Goal: Transaction & Acquisition: Purchase product/service

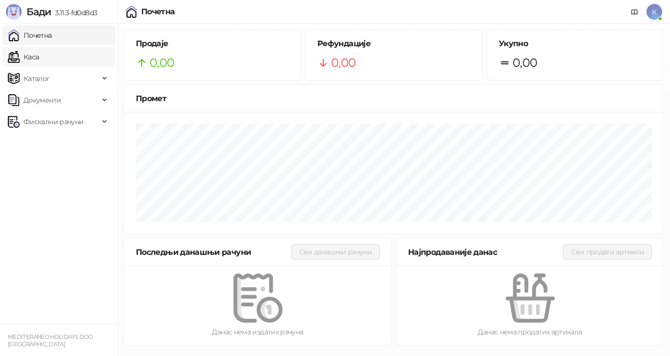
click at [39, 55] on link "Каса" at bounding box center [23, 57] width 31 height 20
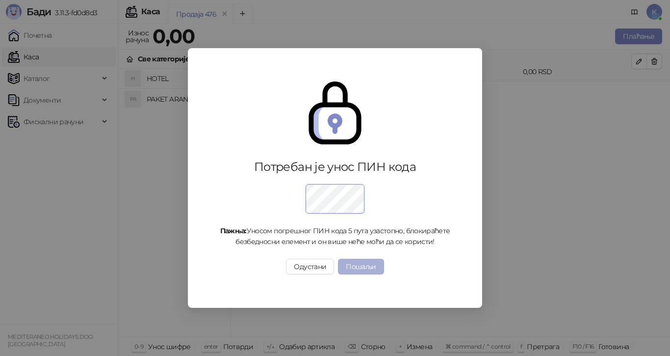
click at [364, 266] on button "Пошаљи" at bounding box center [361, 266] width 46 height 16
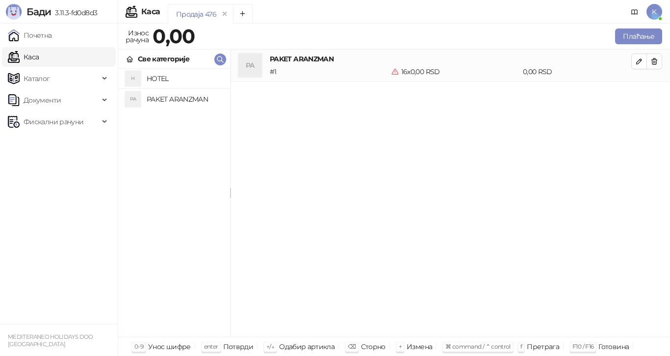
click at [160, 99] on h4 "PAKET ARANZMAN" at bounding box center [185, 99] width 76 height 16
click at [624, 33] on button "Плаћање" at bounding box center [638, 36] width 47 height 16
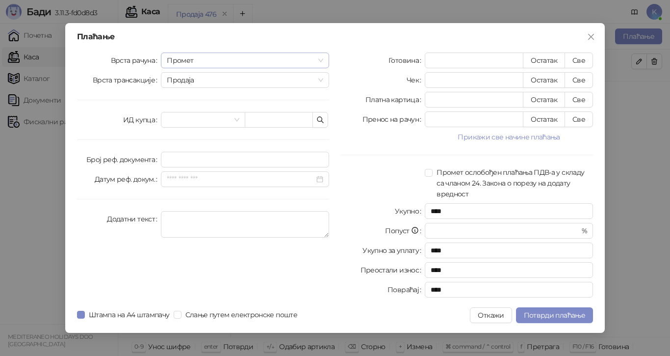
click at [318, 58] on span "Промет" at bounding box center [245, 60] width 156 height 15
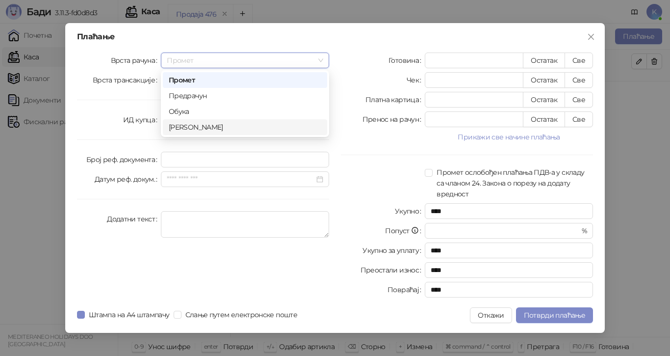
click at [232, 128] on div "[PERSON_NAME]" at bounding box center [245, 127] width 153 height 11
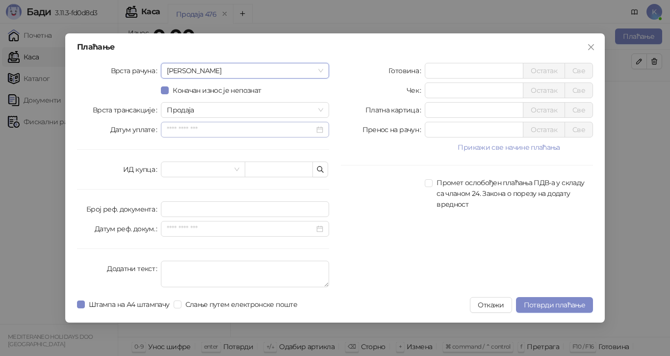
click at [321, 131] on div at bounding box center [245, 129] width 156 height 11
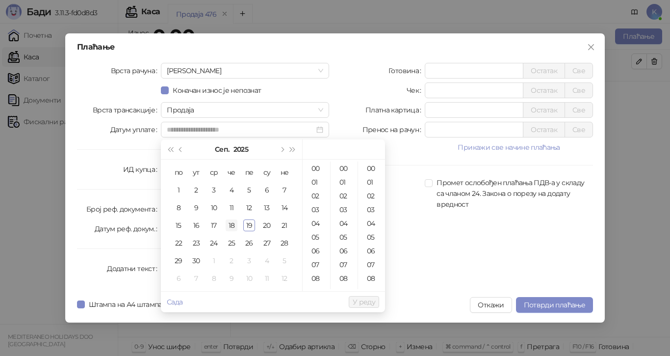
click at [232, 224] on div "18" at bounding box center [232, 225] width 12 height 12
type input "**********"
drag, startPoint x: 361, startPoint y: 298, endPoint x: 361, endPoint y: 288, distance: 10.3
click at [359, 296] on button "У реду" at bounding box center [364, 302] width 30 height 12
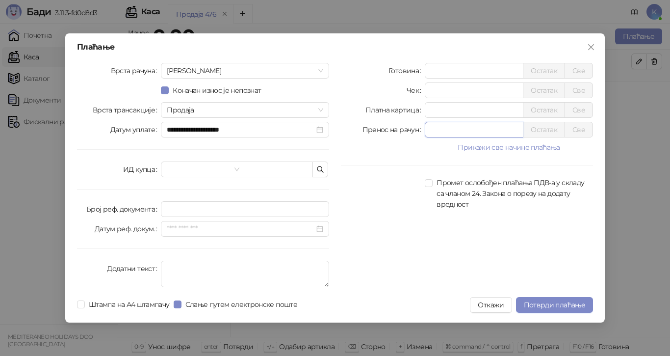
drag, startPoint x: 437, startPoint y: 130, endPoint x: 404, endPoint y: 134, distance: 33.2
click at [405, 134] on div "Пренос на рачун * Остатак Све" at bounding box center [467, 130] width 252 height 16
type input "******"
click at [527, 302] on span "Потврди плаћање" at bounding box center [554, 304] width 61 height 9
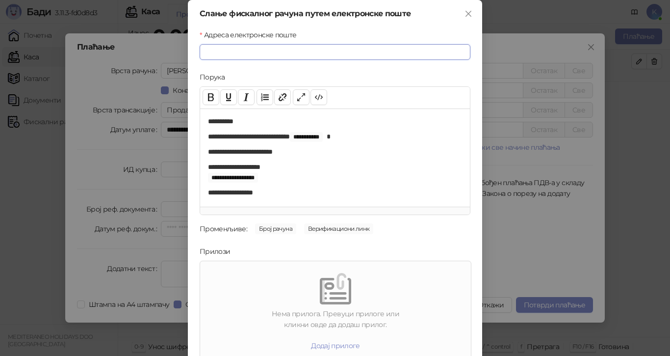
click at [220, 51] on input "Адреса електронске поште" at bounding box center [335, 52] width 271 height 16
type input "*"
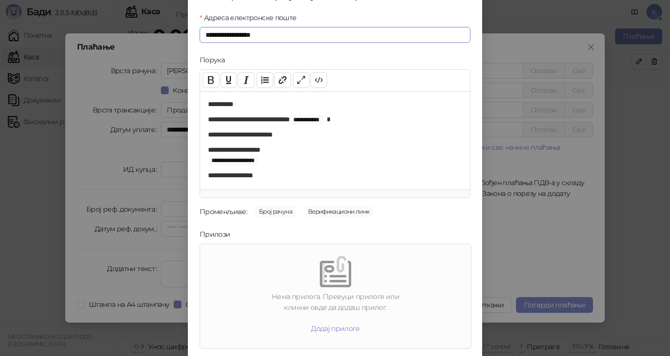
scroll to position [47, 0]
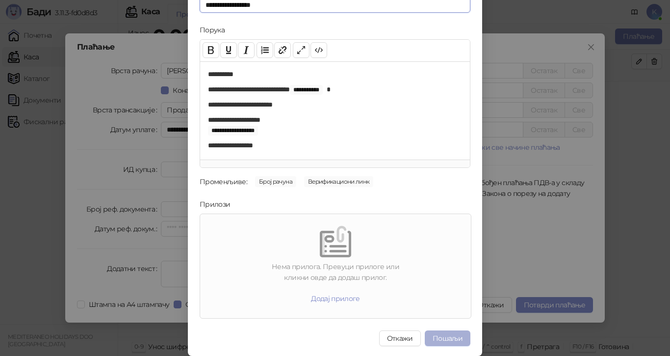
type input "**********"
click at [442, 334] on button "Пошаљи" at bounding box center [448, 338] width 46 height 16
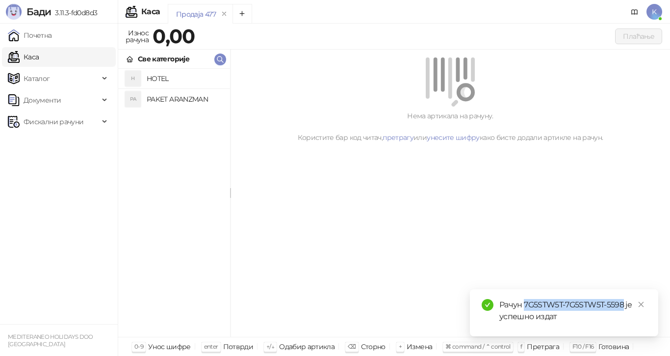
drag, startPoint x: 622, startPoint y: 304, endPoint x: 525, endPoint y: 304, distance: 97.1
click at [525, 305] on div "Рачун 7G5STW5T-7G5STW5T-5598 је успешно издат" at bounding box center [572, 311] width 147 height 24
copy div "7G5STW5T-7G5STW5T-5598"
